Goal: Task Accomplishment & Management: Use online tool/utility

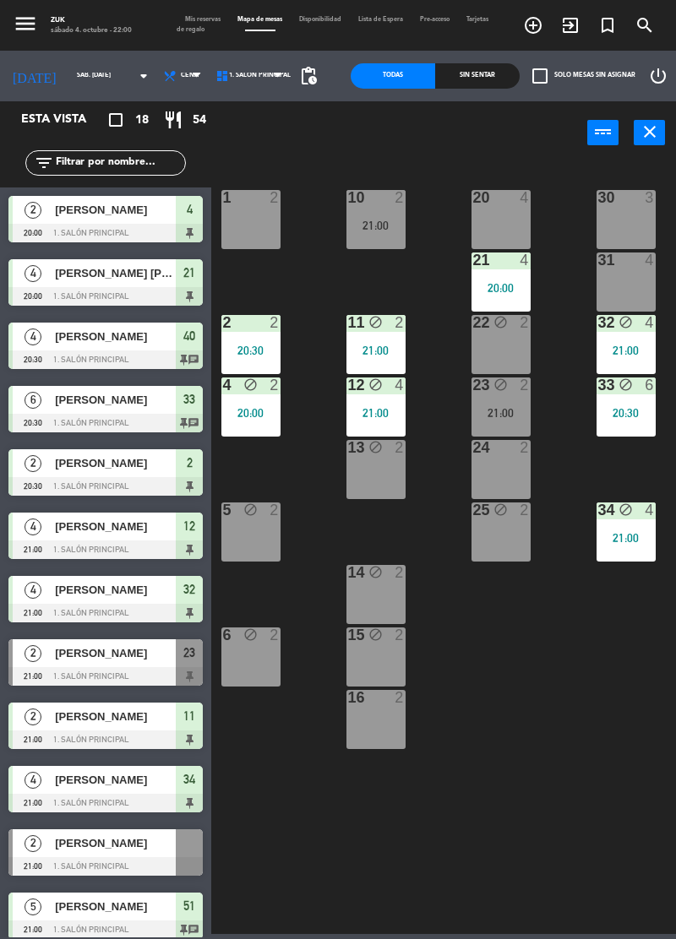
click at [388, 696] on div at bounding box center [376, 697] width 28 height 15
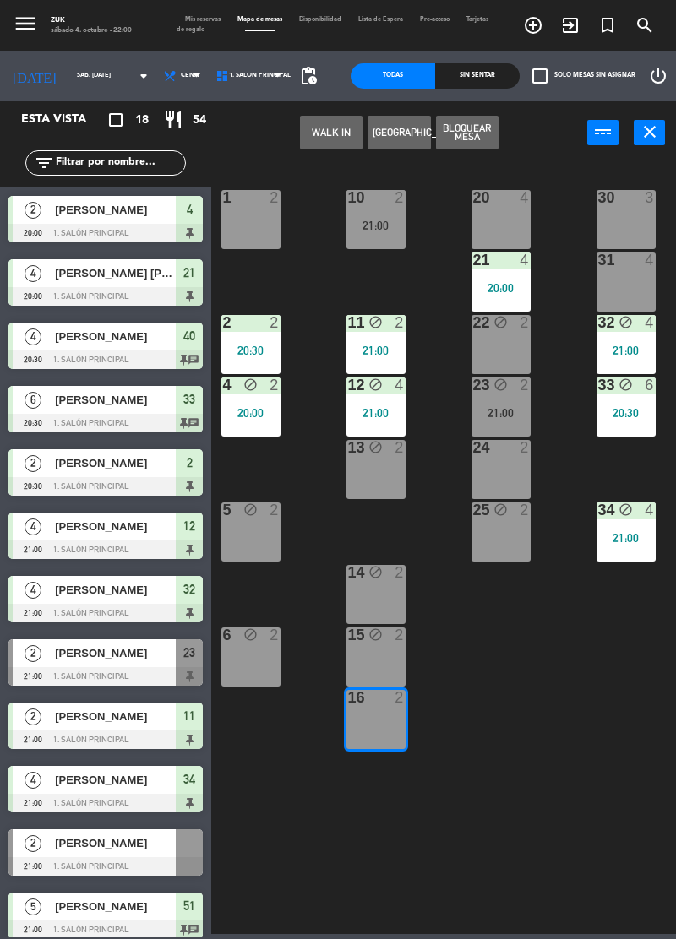
click at [488, 133] on button "Bloquear Mesa" at bounding box center [467, 133] width 63 height 34
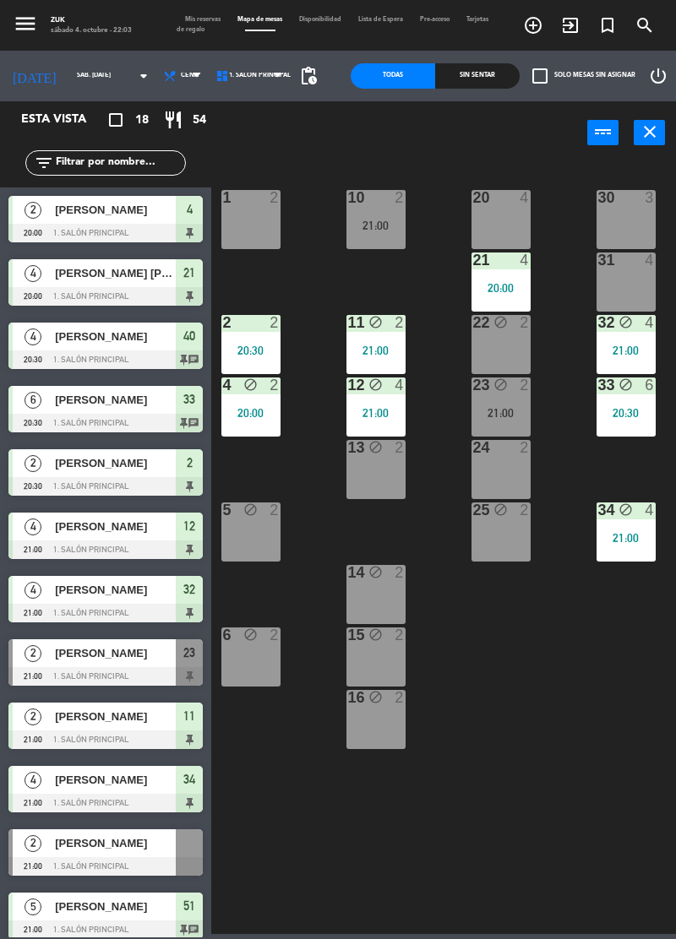
click at [243, 223] on div "1 2" at bounding box center [250, 219] width 59 height 59
click at [632, 286] on div "31 block 4" at bounding box center [625, 282] width 59 height 59
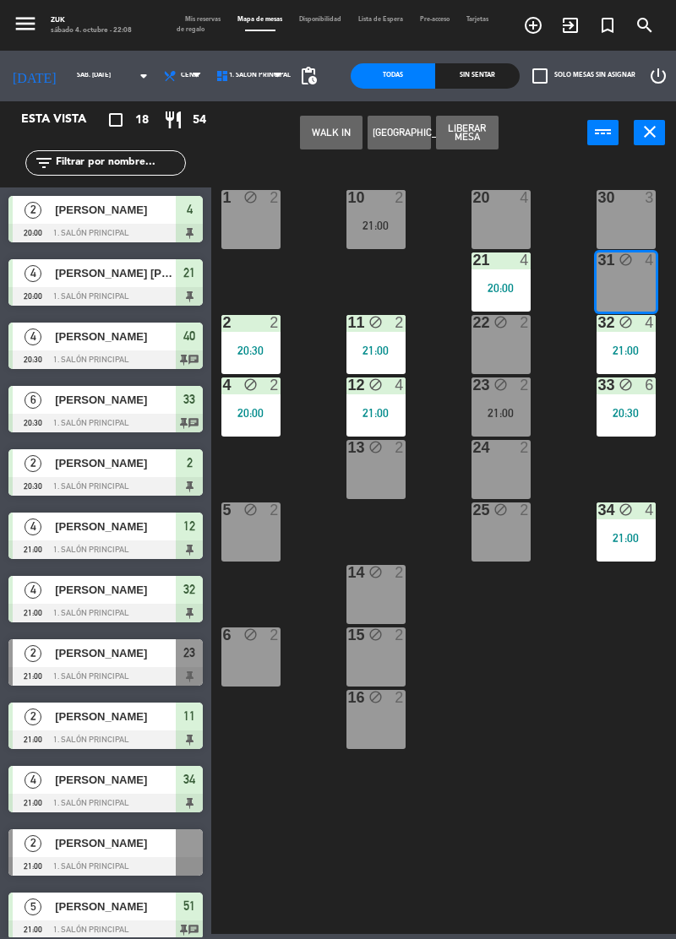
click at [537, 144] on div "WALK IN [GEOGRAPHIC_DATA] Liberar Mesa power_input close" at bounding box center [399, 134] width 376 height 36
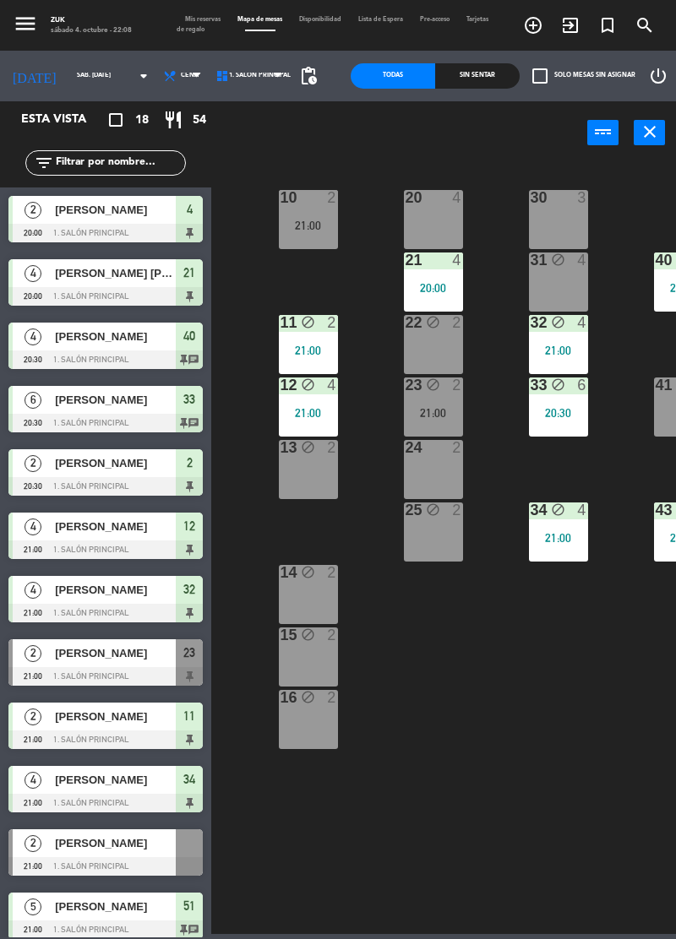
scroll to position [0, 69]
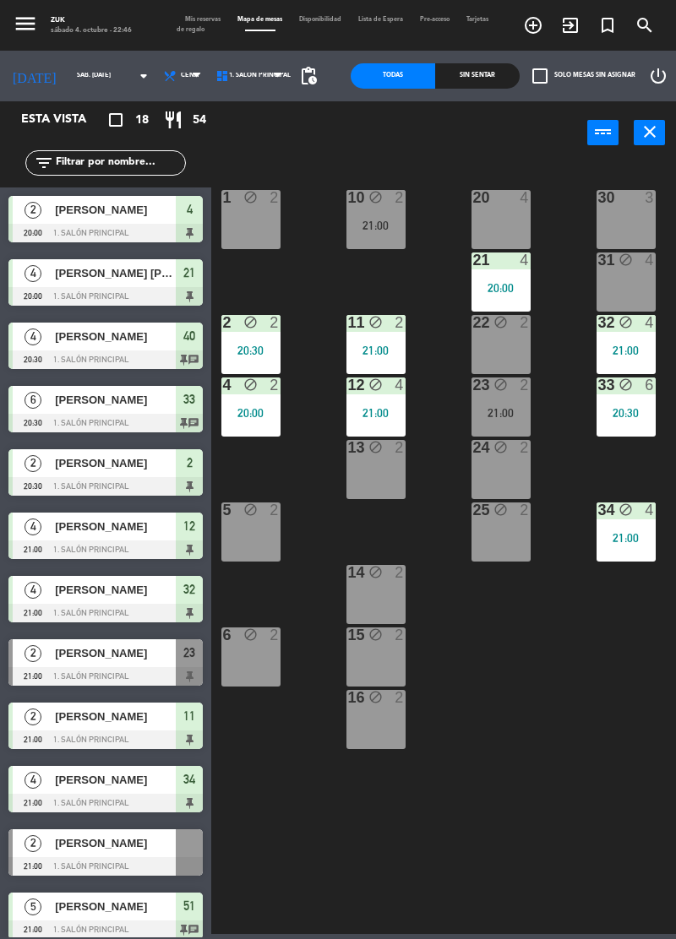
click at [253, 667] on div "6 block 2" at bounding box center [250, 657] width 59 height 59
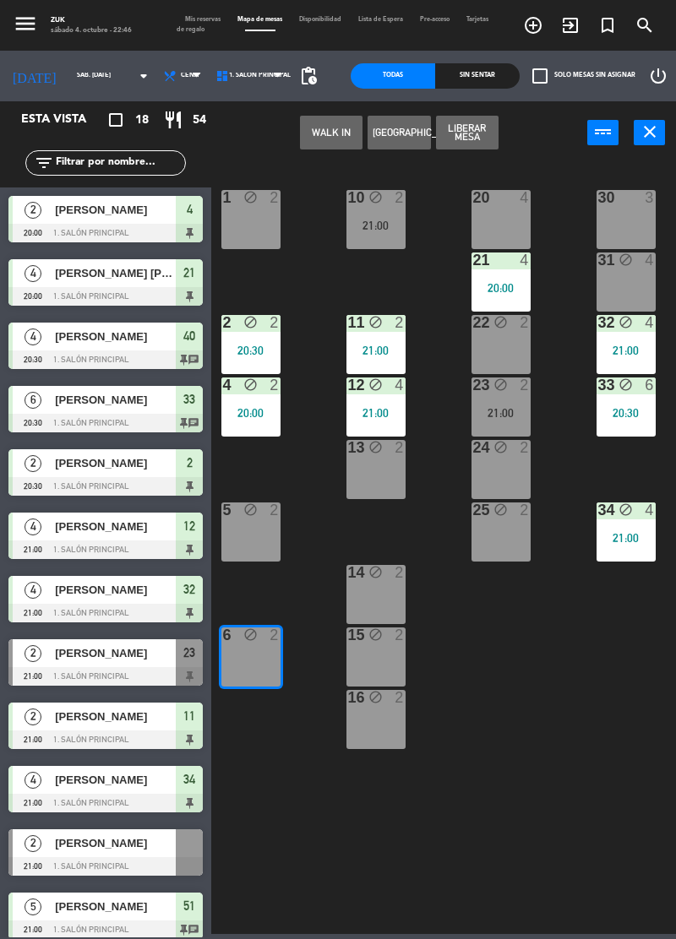
click at [478, 123] on button "Liberar Mesa" at bounding box center [467, 133] width 63 height 34
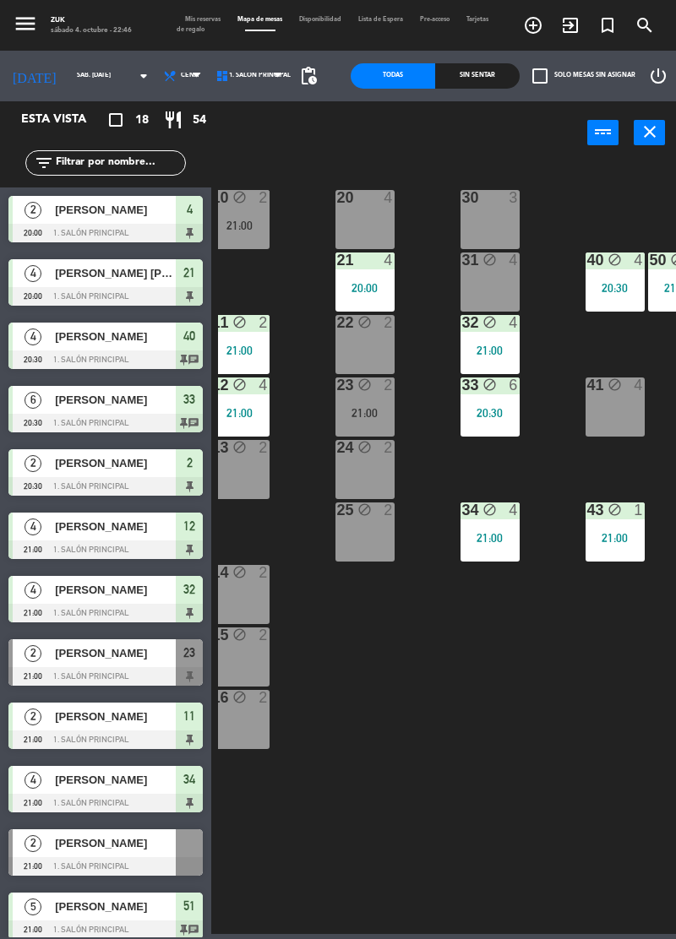
scroll to position [0, 155]
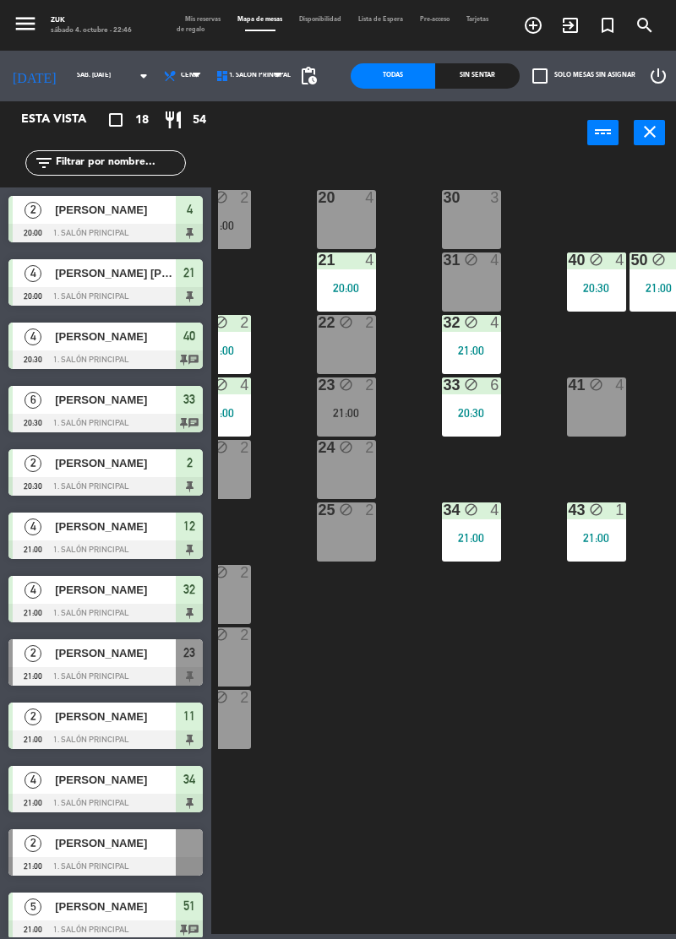
click at [469, 545] on div "34 block 4 21:00" at bounding box center [471, 532] width 59 height 59
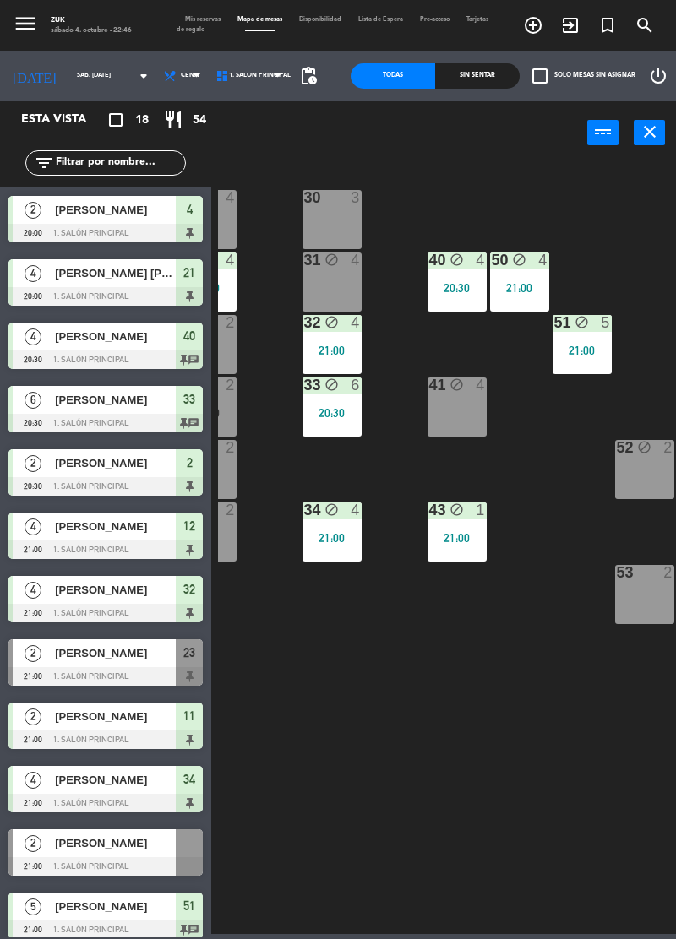
scroll to position [0, 295]
click at [476, 527] on div "43 block 1 21:00" at bounding box center [456, 532] width 59 height 59
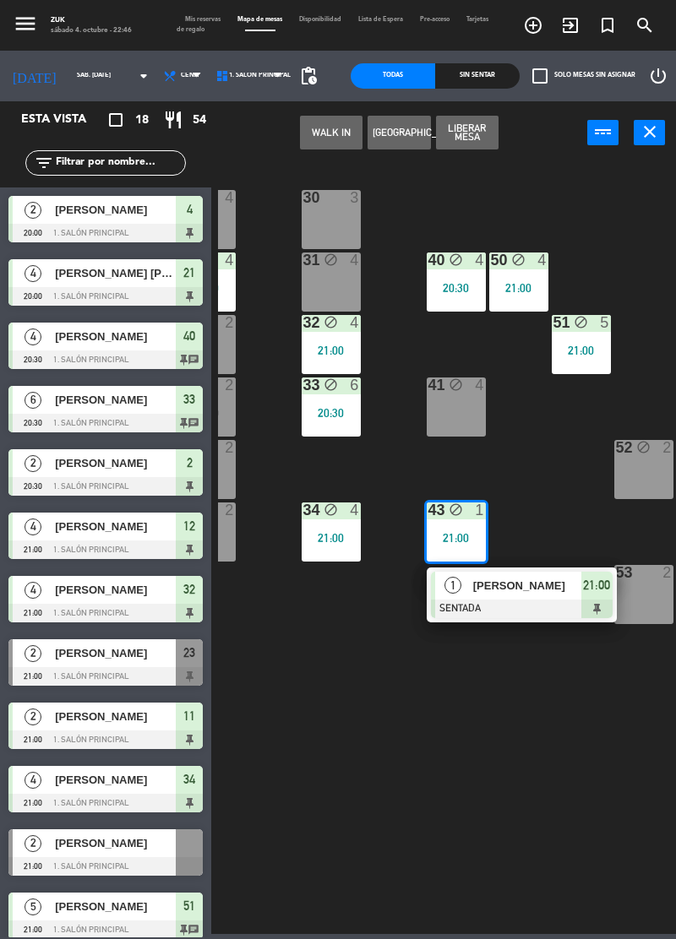
click at [486, 129] on button "Liberar Mesa" at bounding box center [467, 133] width 63 height 34
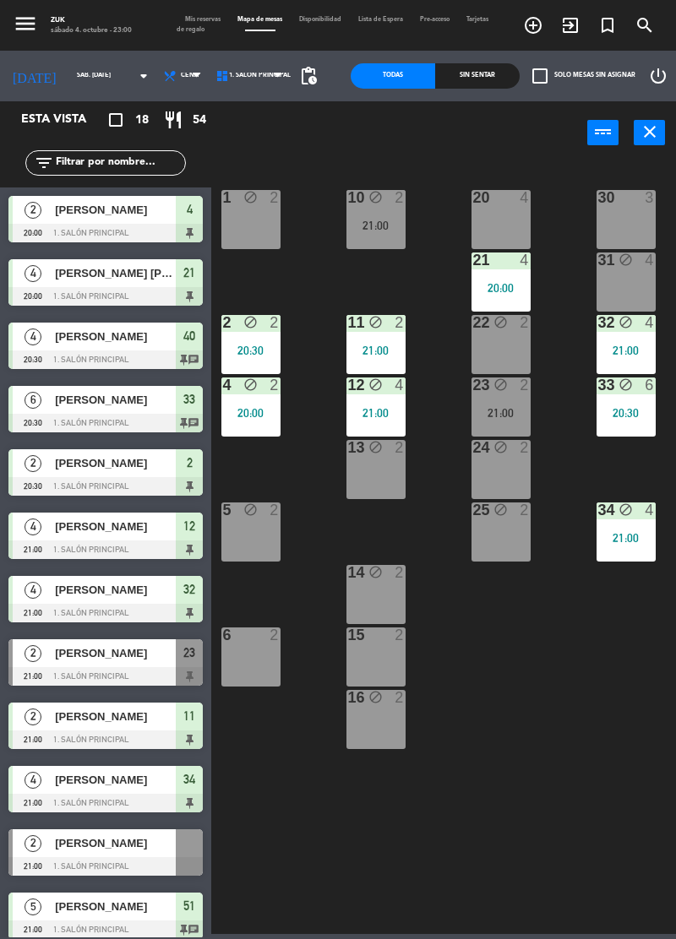
click at [503, 350] on div "22 block 2" at bounding box center [500, 344] width 59 height 59
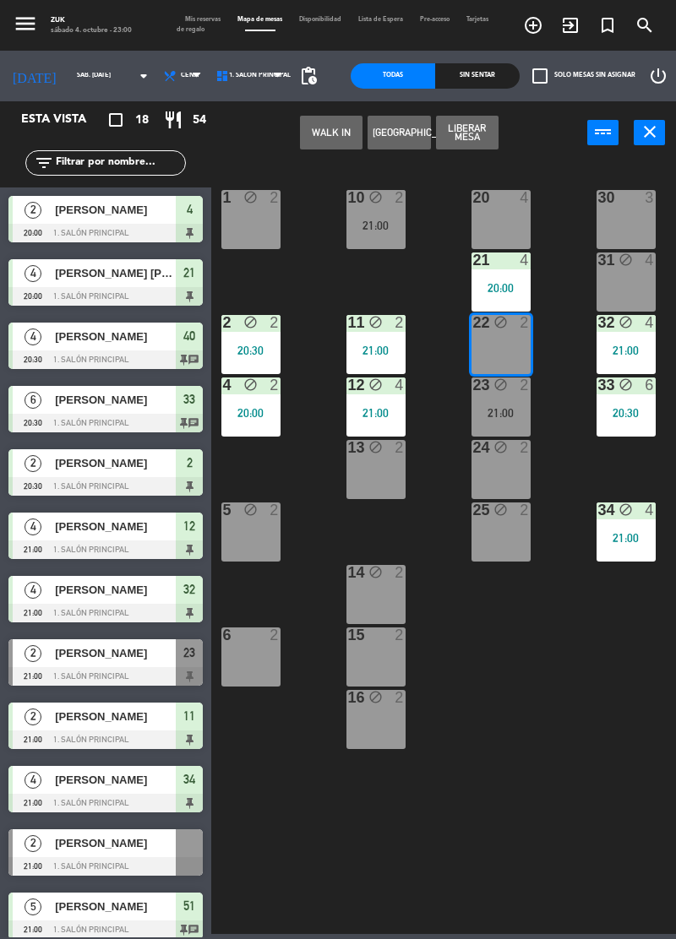
click at [479, 126] on button "Liberar Mesa" at bounding box center [467, 133] width 63 height 34
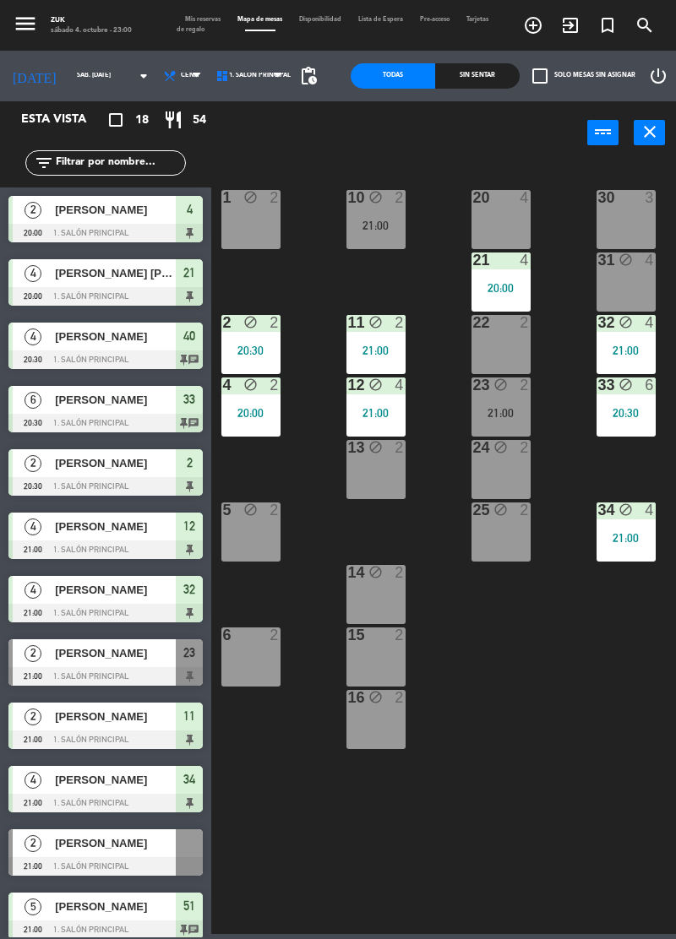
click at [513, 285] on div "20:00" at bounding box center [500, 288] width 59 height 12
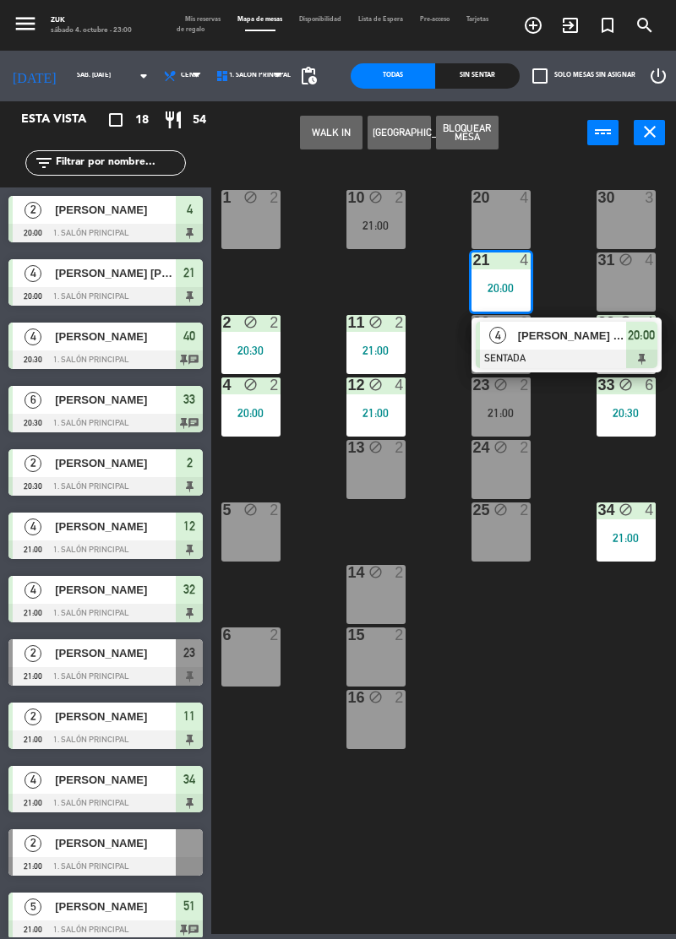
click at [481, 132] on button "Bloquear Mesa" at bounding box center [467, 133] width 63 height 34
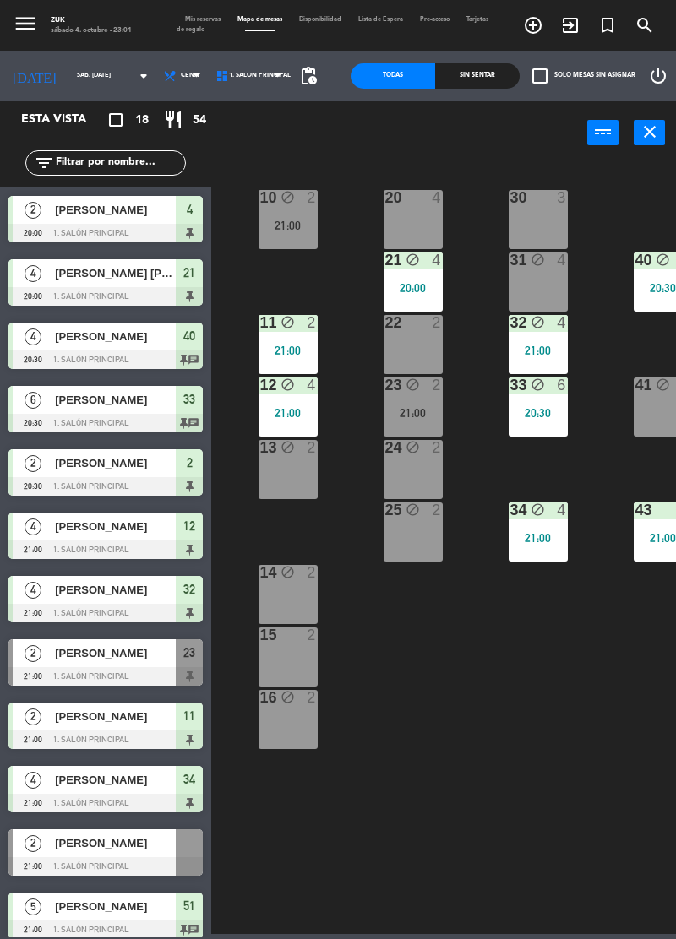
scroll to position [0, 87]
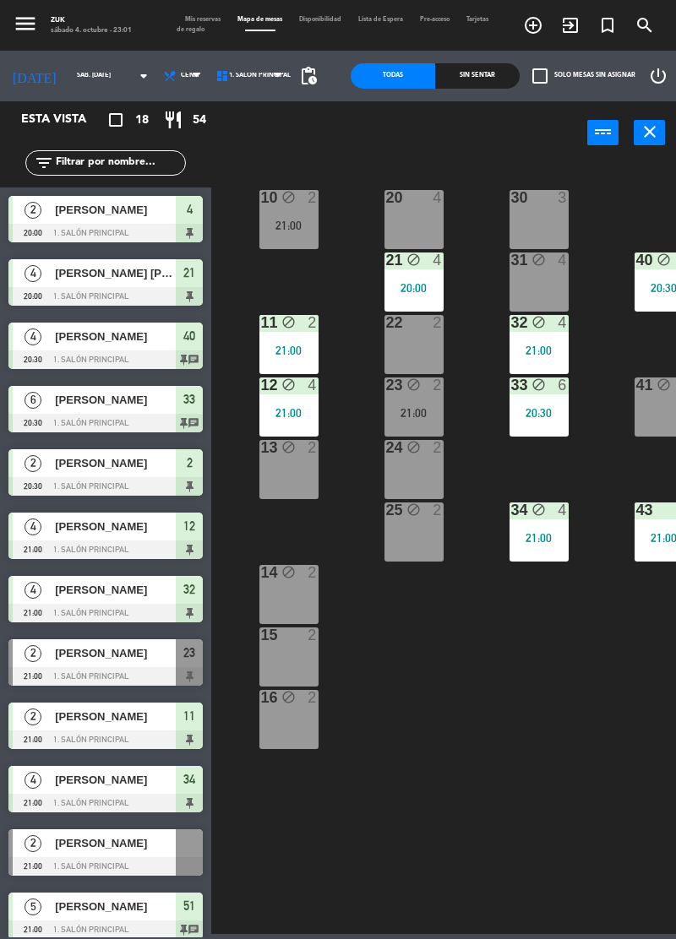
click at [547, 416] on div "20:30" at bounding box center [538, 413] width 59 height 12
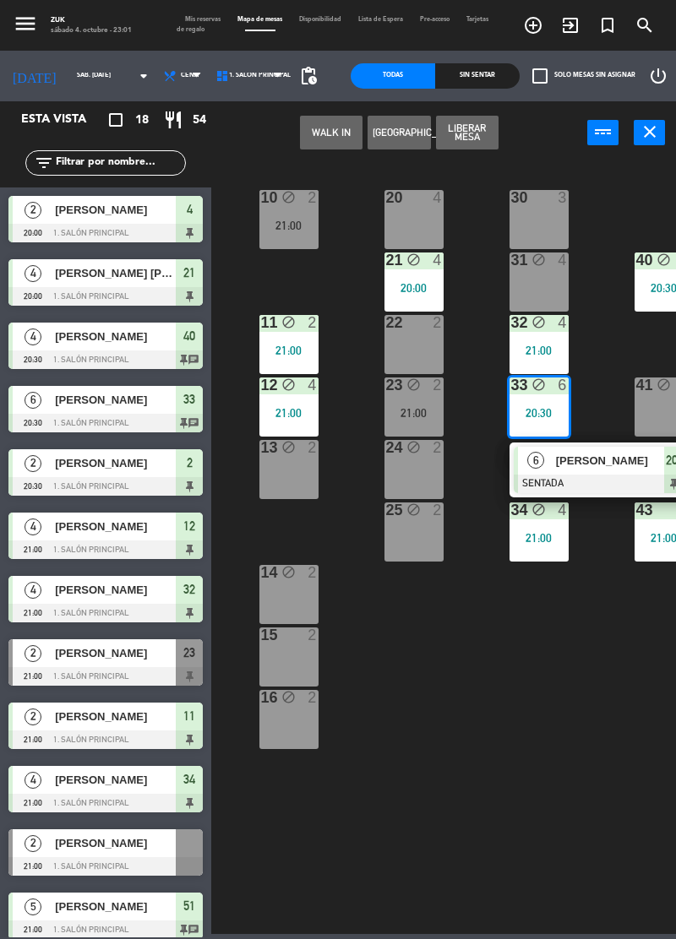
click at [483, 133] on button "Liberar Mesa" at bounding box center [467, 133] width 63 height 34
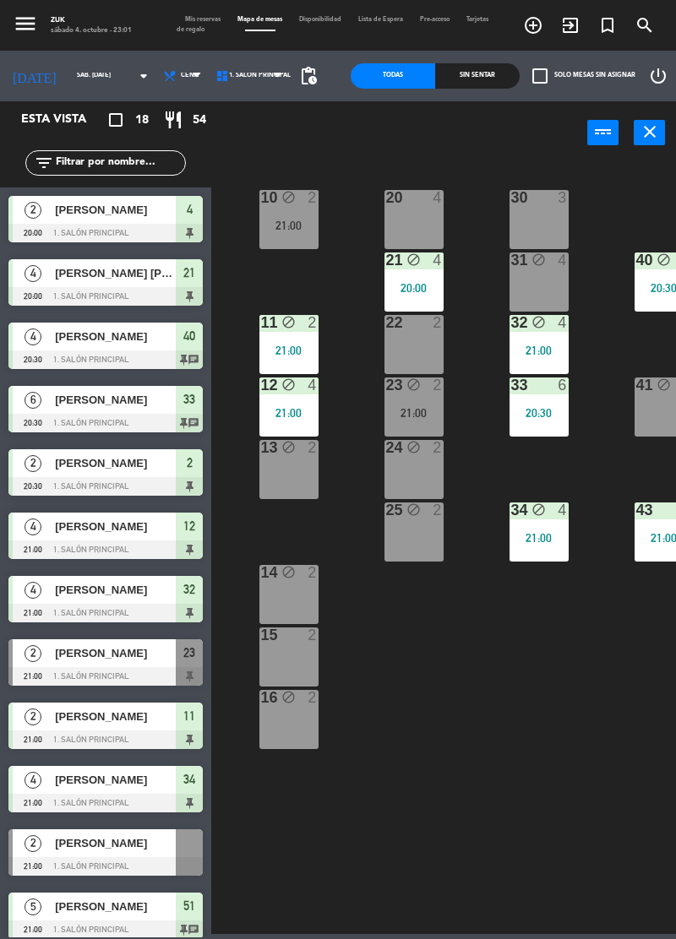
click at [553, 534] on div "21:00" at bounding box center [538, 538] width 59 height 12
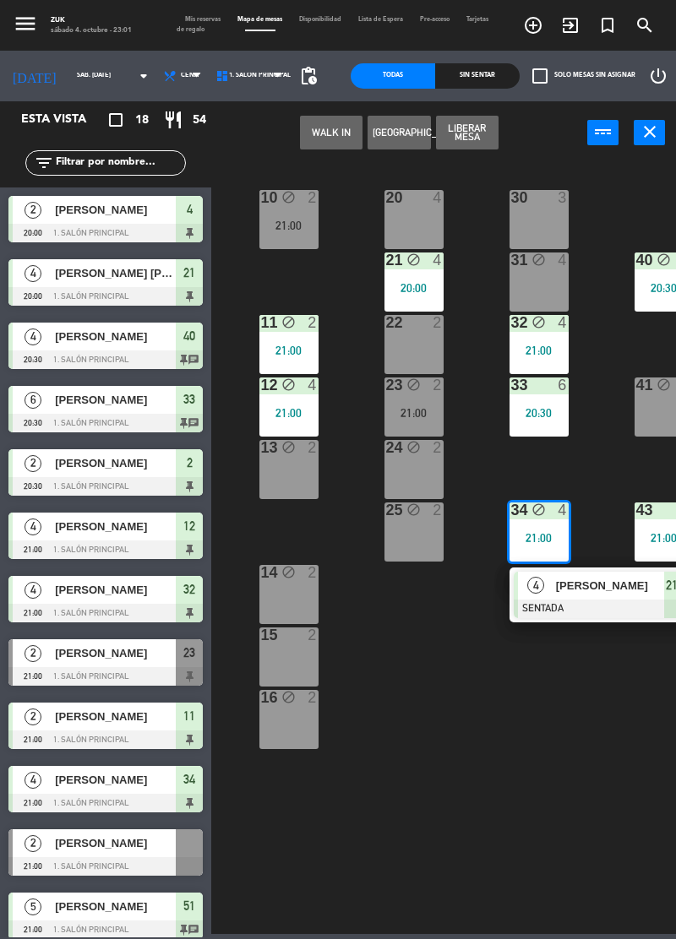
click at [465, 123] on button "Liberar Mesa" at bounding box center [467, 133] width 63 height 34
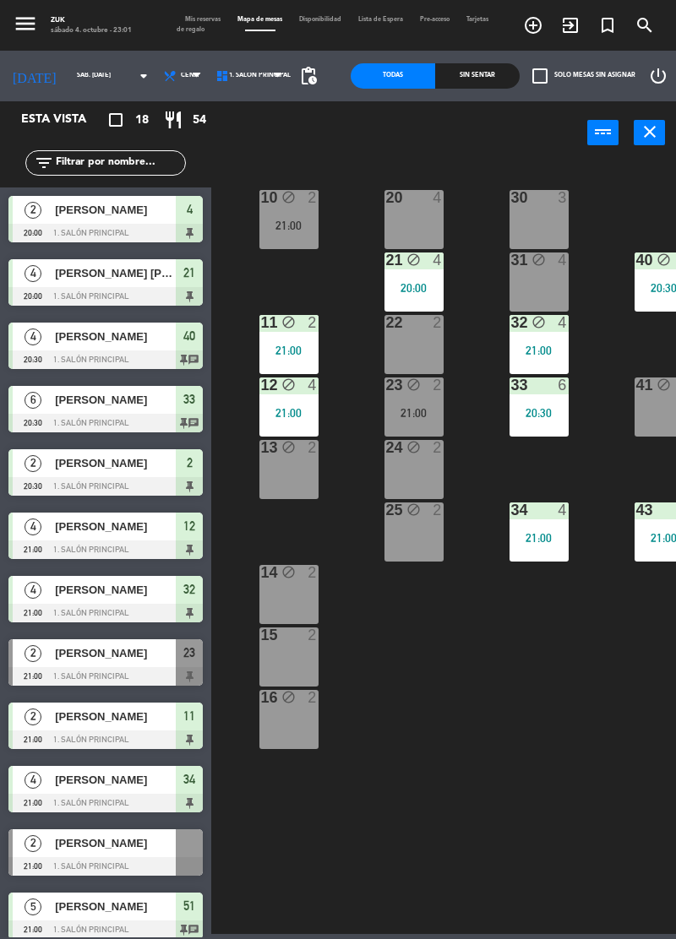
scroll to position [0, 0]
